Goal: Transaction & Acquisition: Purchase product/service

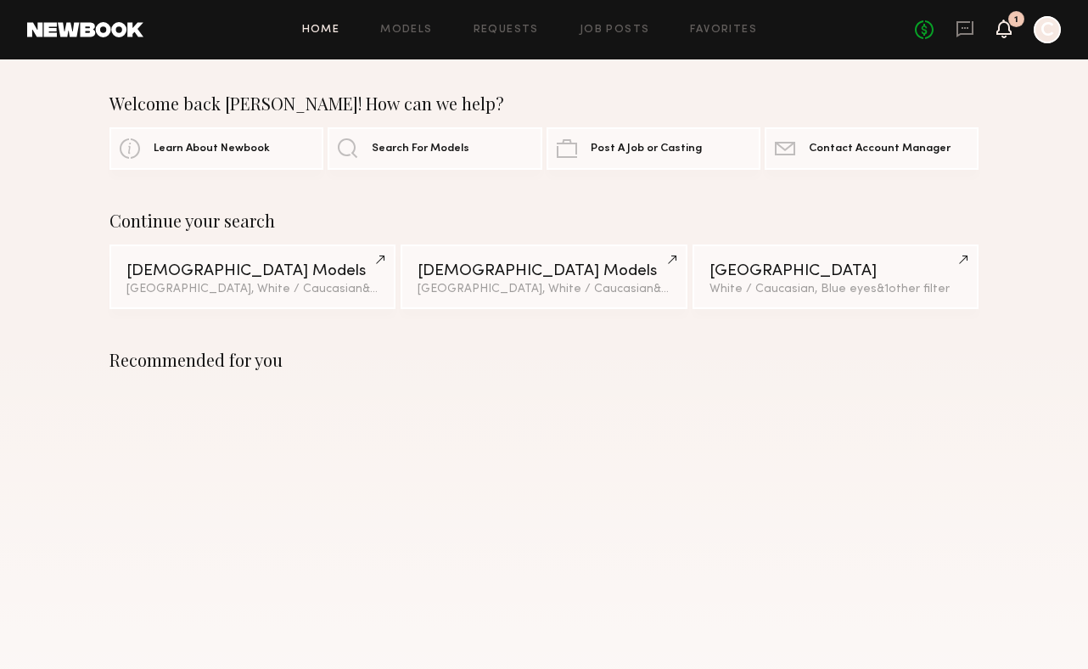
click at [997, 35] on icon at bounding box center [1004, 29] width 15 height 19
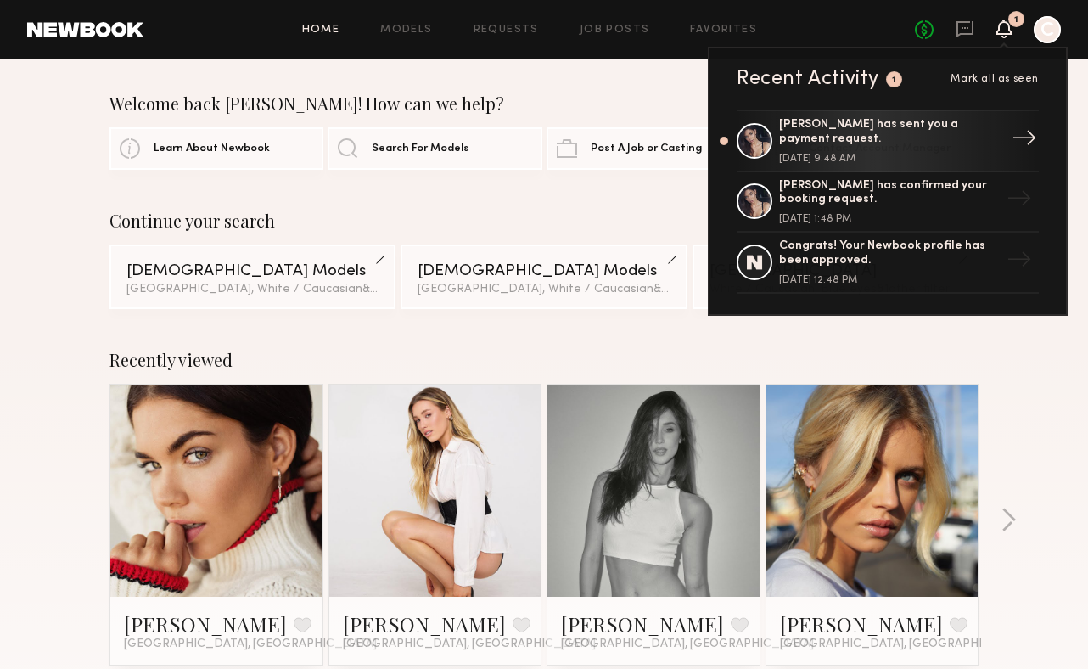
click at [930, 126] on div "[PERSON_NAME] has sent you a payment request." at bounding box center [889, 132] width 221 height 29
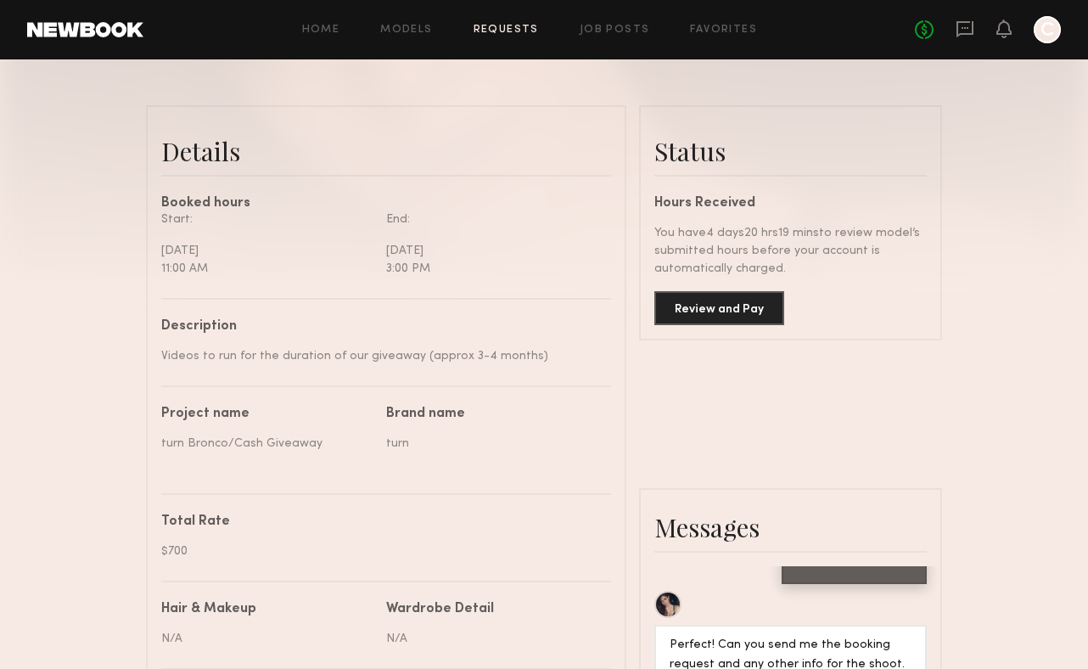
scroll to position [374, 0]
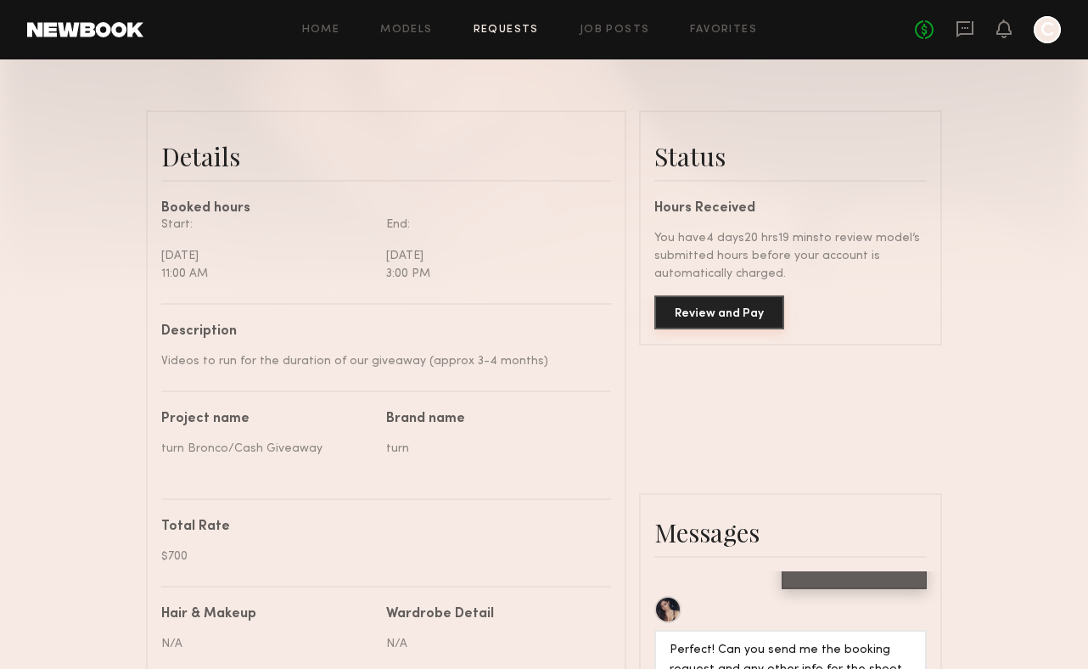
click at [731, 312] on button "Review and Pay" at bounding box center [720, 312] width 130 height 34
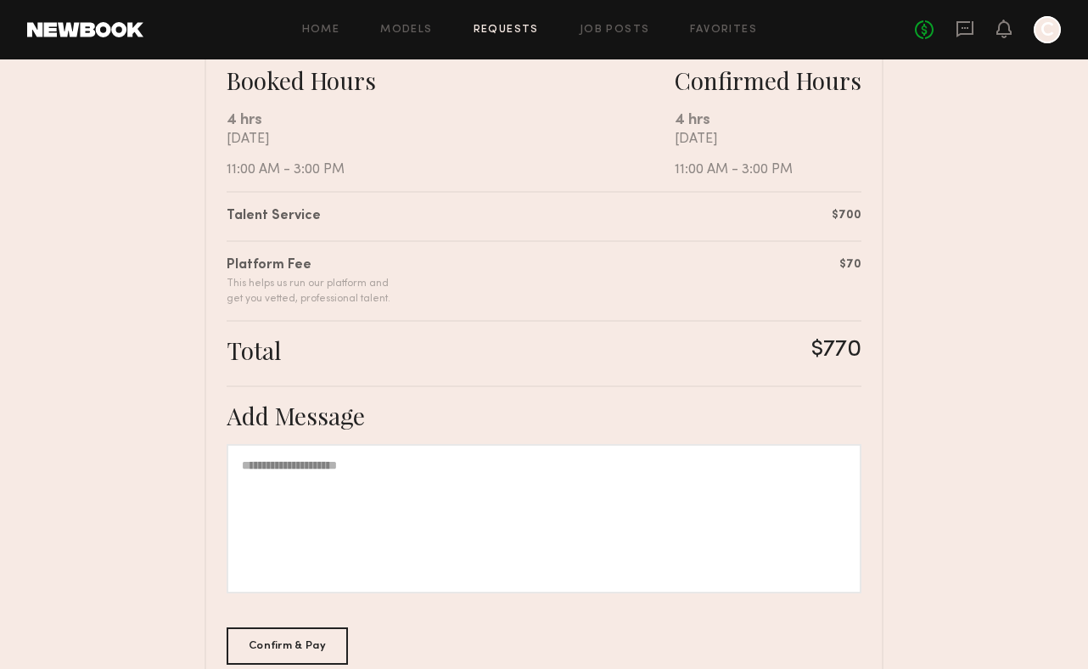
scroll to position [353, 0]
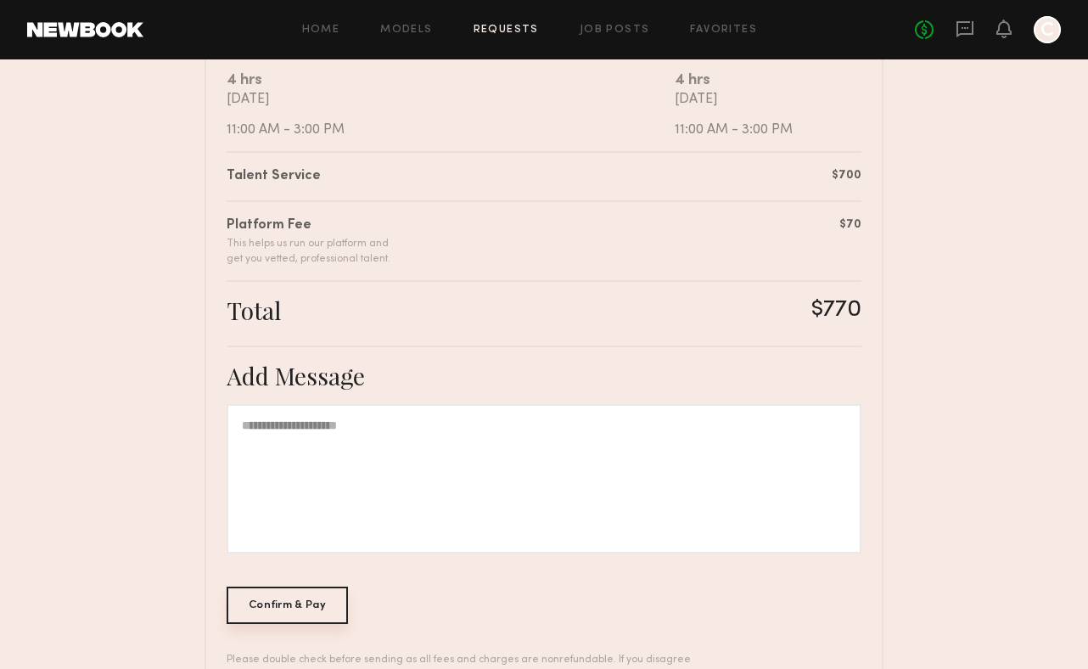
click at [318, 600] on div "Confirm & Pay" at bounding box center [287, 605] width 121 height 37
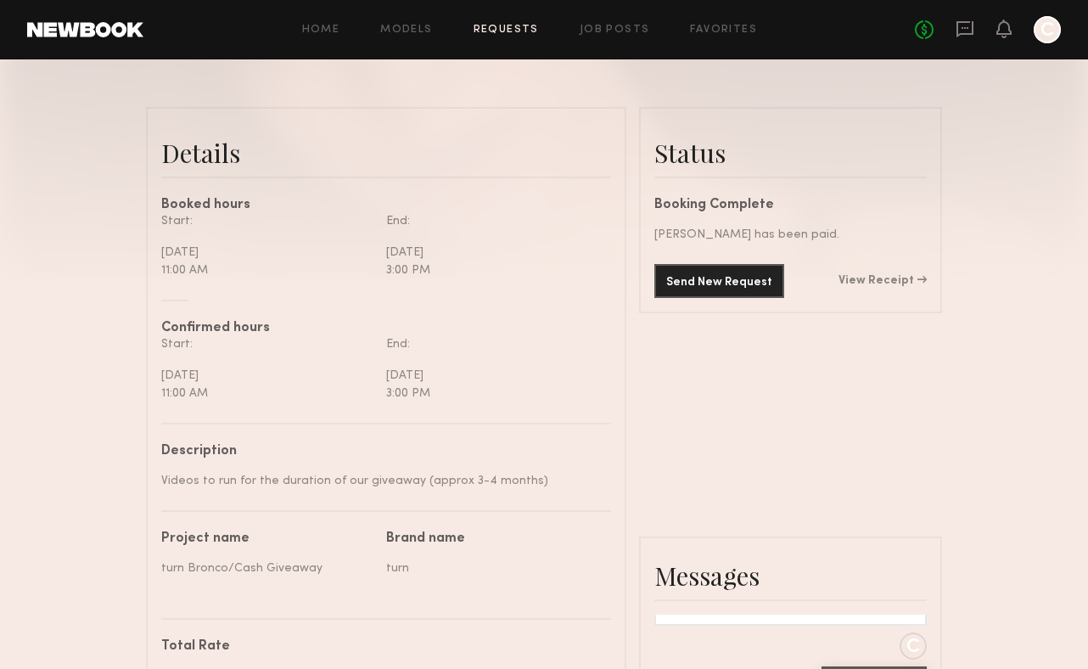
scroll to position [201, 0]
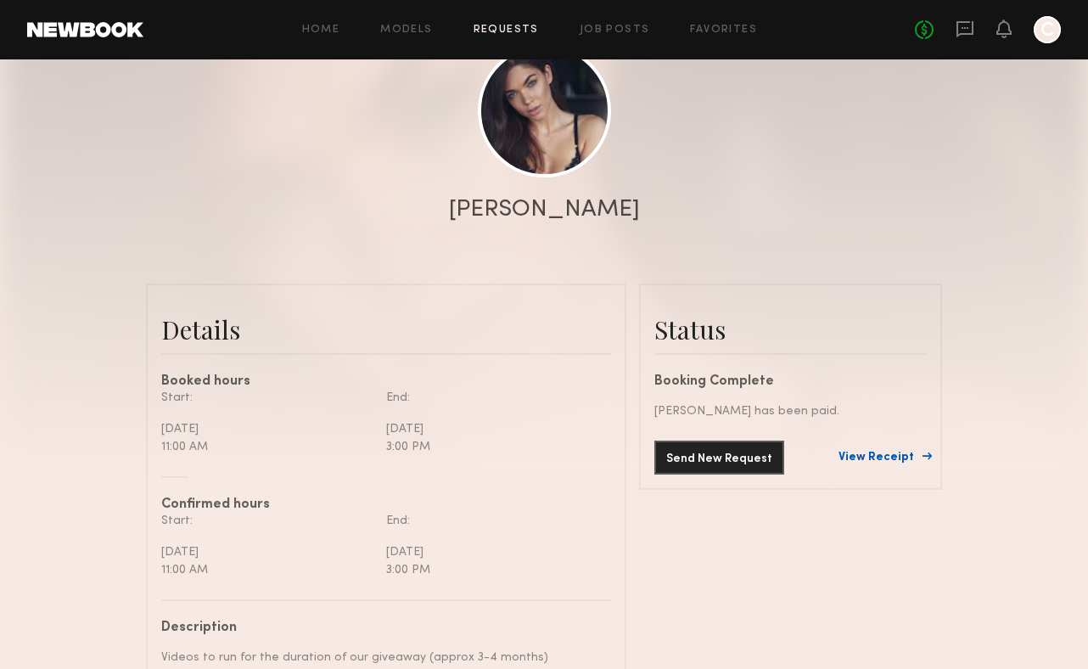
click at [851, 459] on link "View Receipt" at bounding box center [883, 458] width 88 height 12
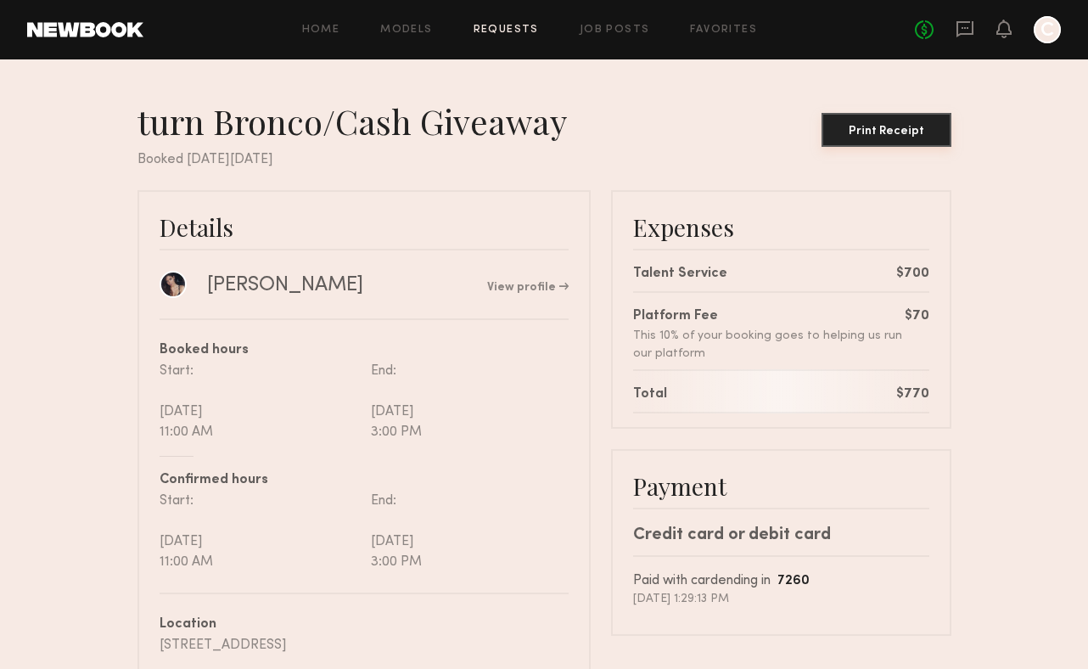
click at [873, 141] on button "Print Receipt" at bounding box center [887, 130] width 130 height 34
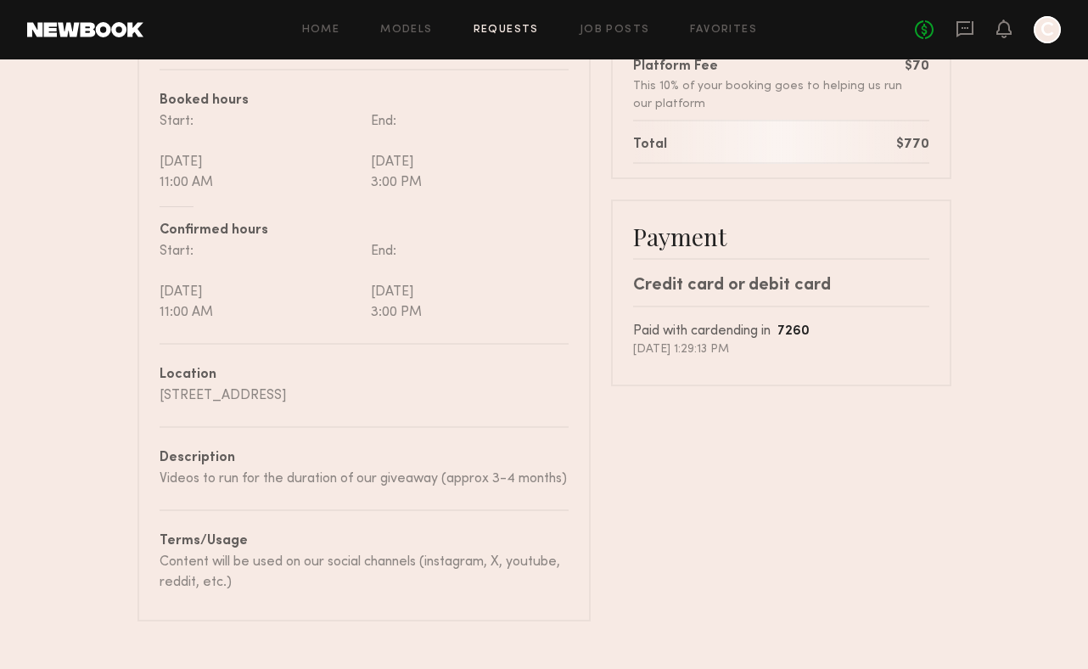
scroll to position [270, 0]
